Goal: Task Accomplishment & Management: Manage account settings

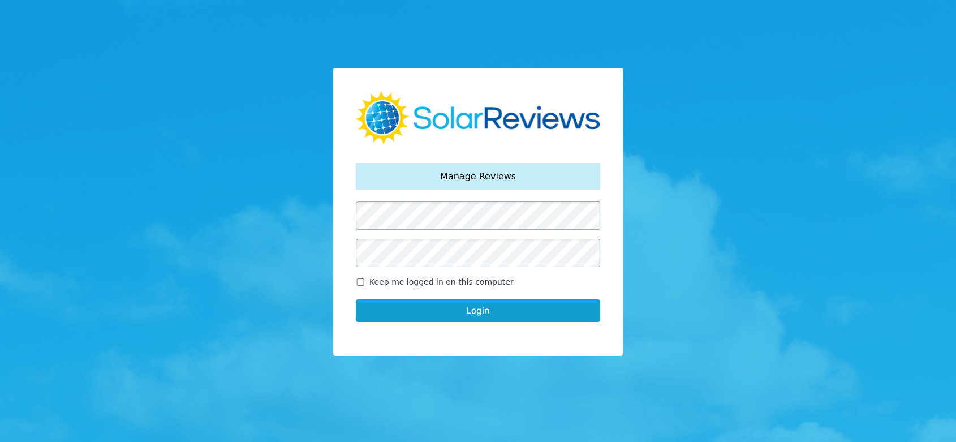
click at [364, 279] on input "Keep me logged in on this computer" at bounding box center [360, 281] width 9 height 7
checkbox input "true"
click at [407, 298] on div "Login" at bounding box center [478, 310] width 244 height 45
click at [421, 305] on button "Login" at bounding box center [478, 310] width 244 height 23
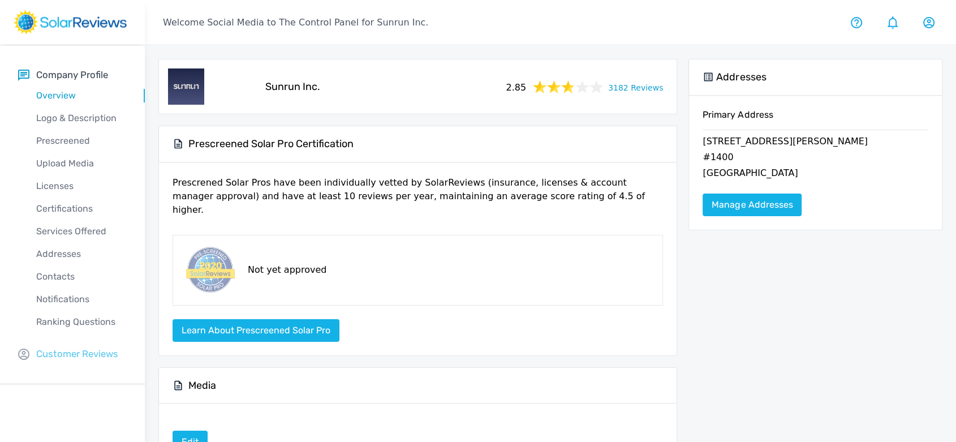
click at [80, 348] on p "Customer Reviews" at bounding box center [77, 354] width 82 height 14
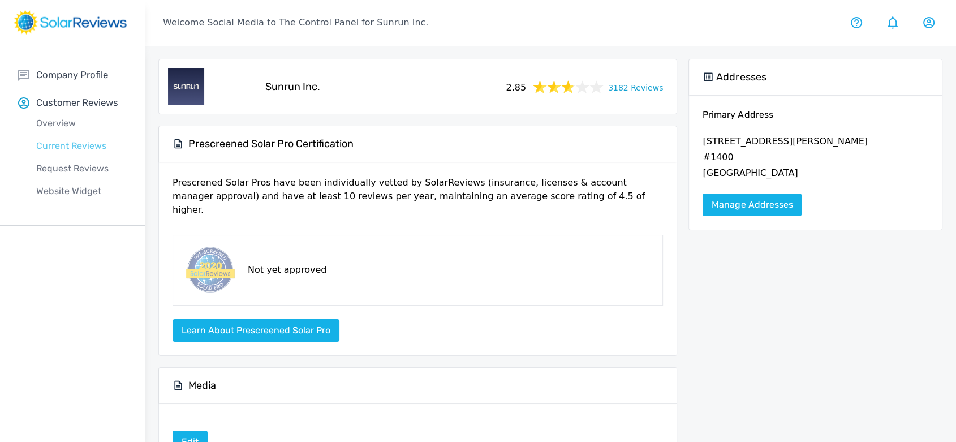
click at [84, 147] on p "Current Reviews" at bounding box center [81, 146] width 127 height 14
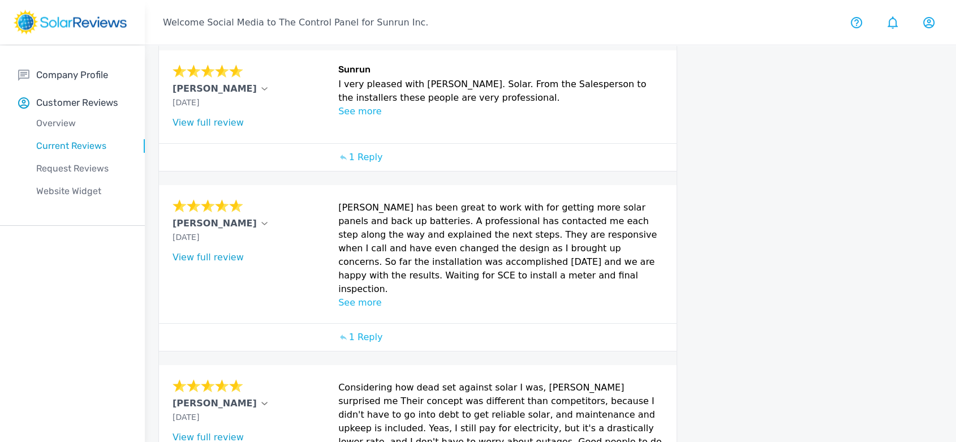
scroll to position [545, 0]
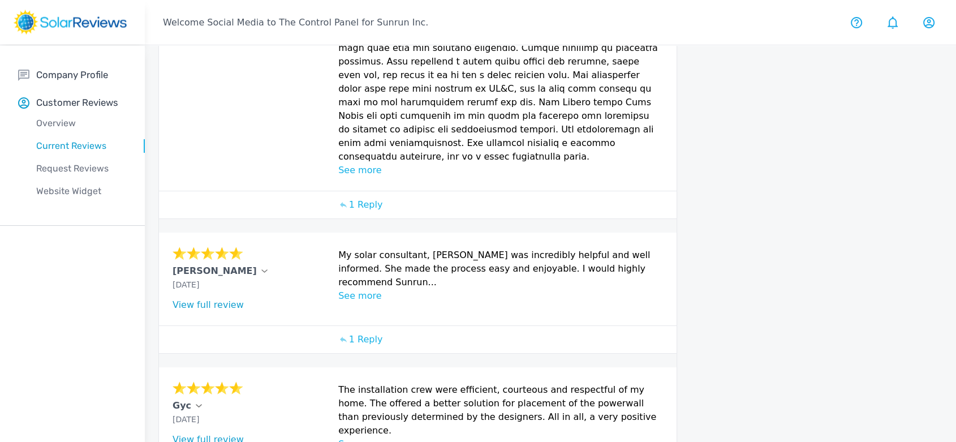
scroll to position [742, 0]
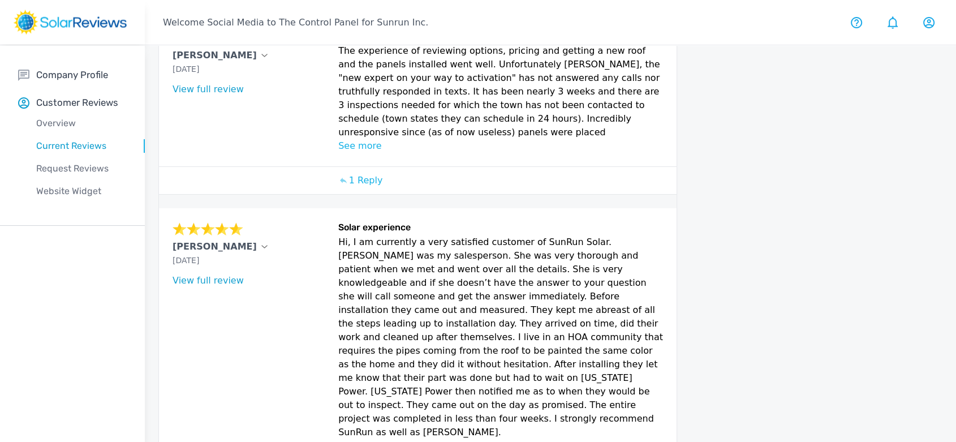
scroll to position [720, 0]
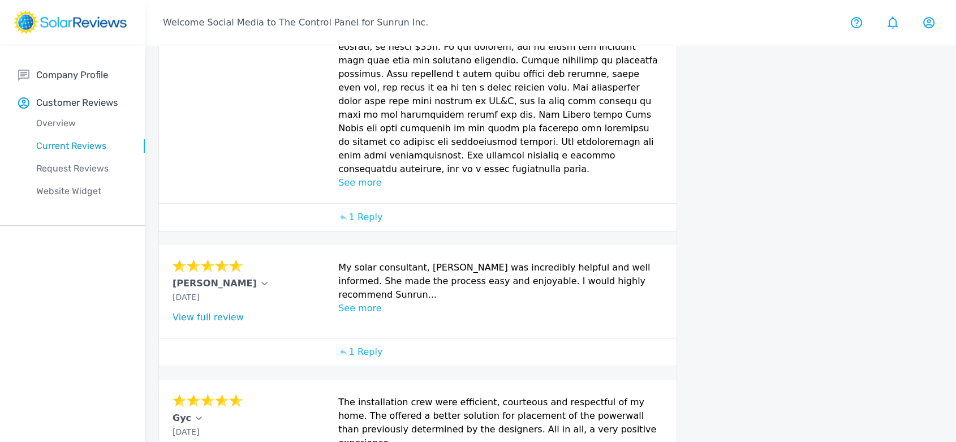
scroll to position [742, 0]
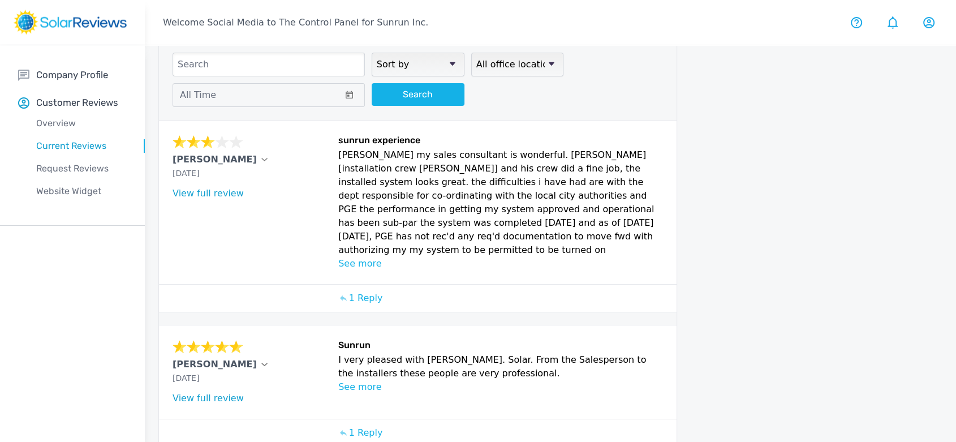
scroll to position [0, 0]
